Goal: Check status: Check status

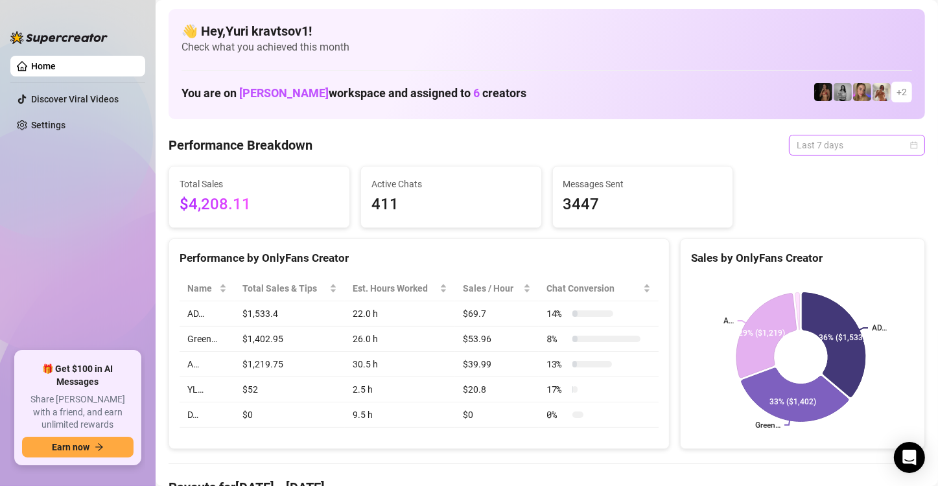
click at [813, 141] on span "Last 7 days" at bounding box center [857, 144] width 121 height 19
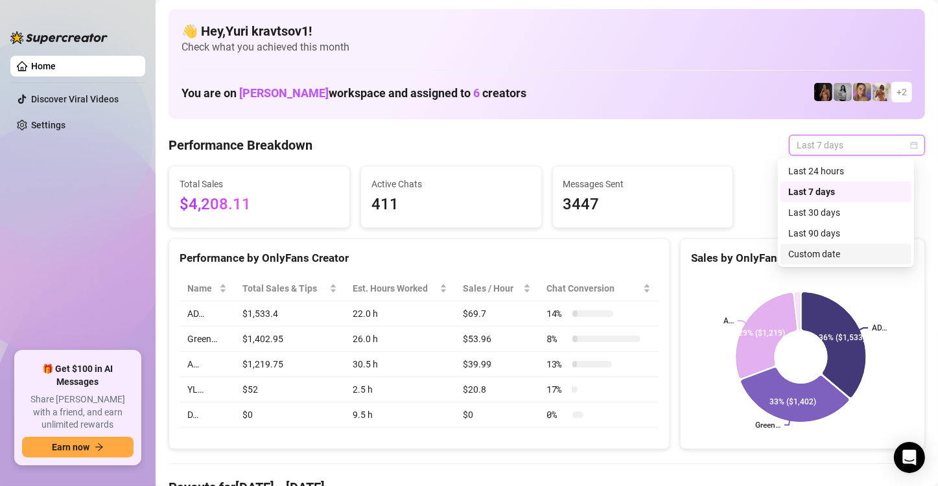
click at [839, 259] on div "Custom date" at bounding box center [845, 254] width 115 height 14
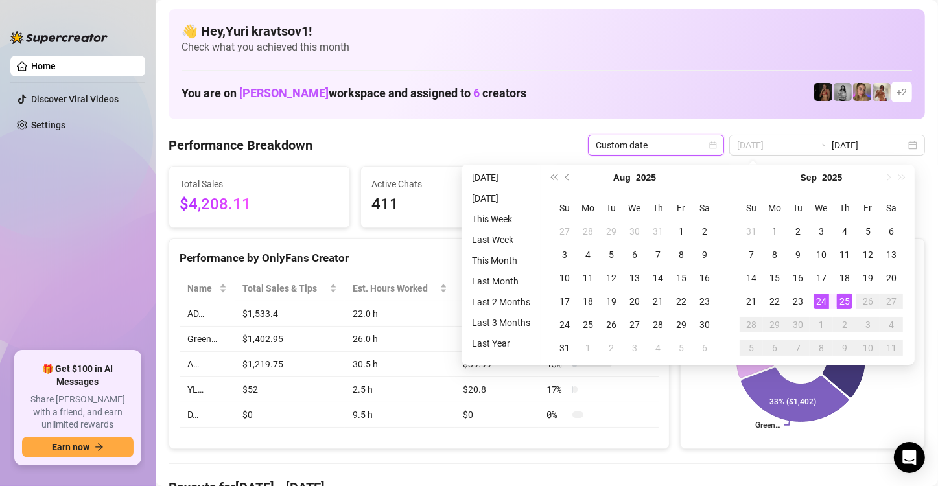
type input "[DATE]"
click at [847, 298] on div "25" at bounding box center [845, 302] width 16 height 16
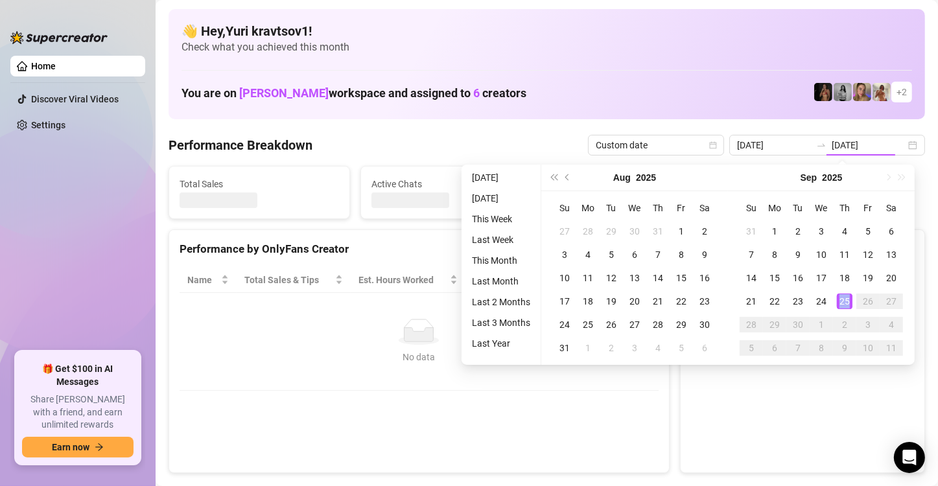
type input "[DATE]"
